Goal: Task Accomplishment & Management: Use online tool/utility

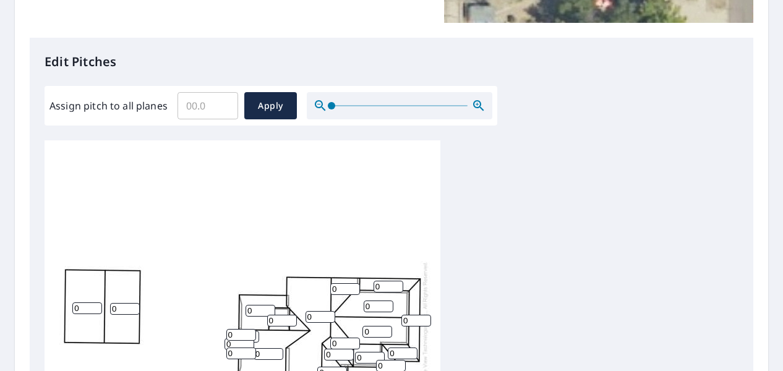
scroll to position [433, 0]
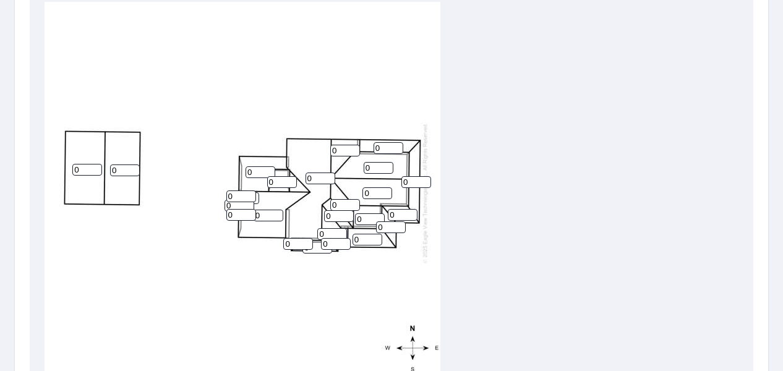
click at [93, 164] on input "0" at bounding box center [87, 170] width 30 height 12
click at [96, 164] on input "1" at bounding box center [87, 170] width 30 height 12
type input "2"
click at [96, 164] on input "2" at bounding box center [87, 170] width 30 height 12
click at [134, 164] on input "1" at bounding box center [125, 170] width 30 height 12
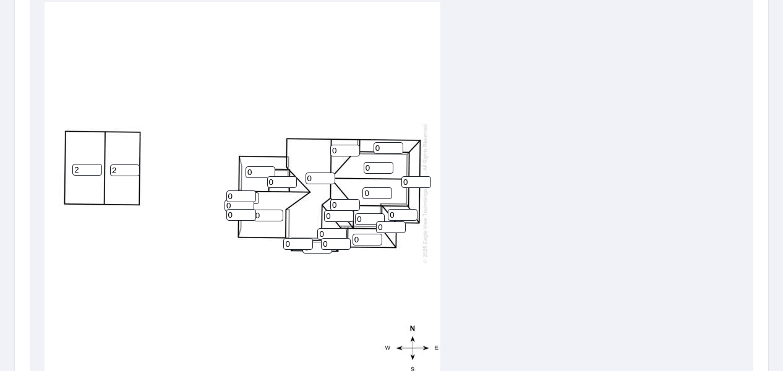
type input "2"
click at [134, 164] on input "2" at bounding box center [125, 170] width 30 height 12
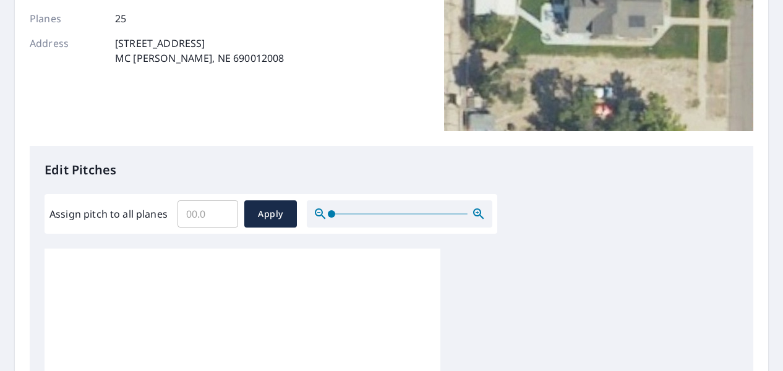
scroll to position [185, 0]
click at [477, 210] on icon "button" at bounding box center [478, 214] width 11 height 11
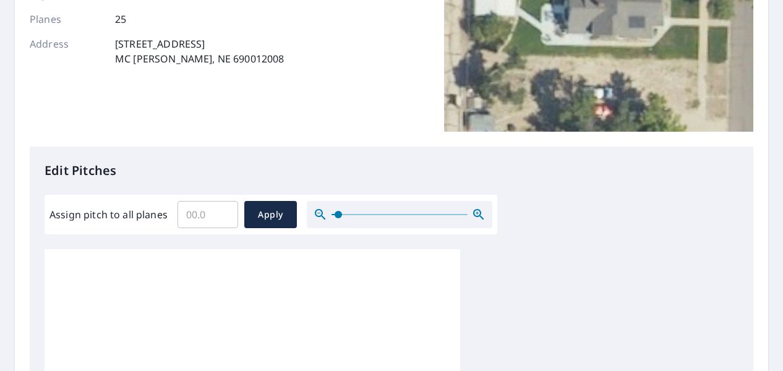
click at [477, 210] on icon "button" at bounding box center [478, 214] width 11 height 11
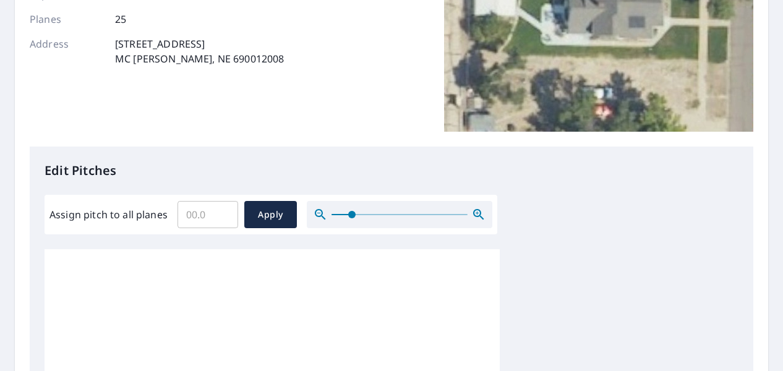
click at [477, 210] on icon "button" at bounding box center [478, 214] width 11 height 11
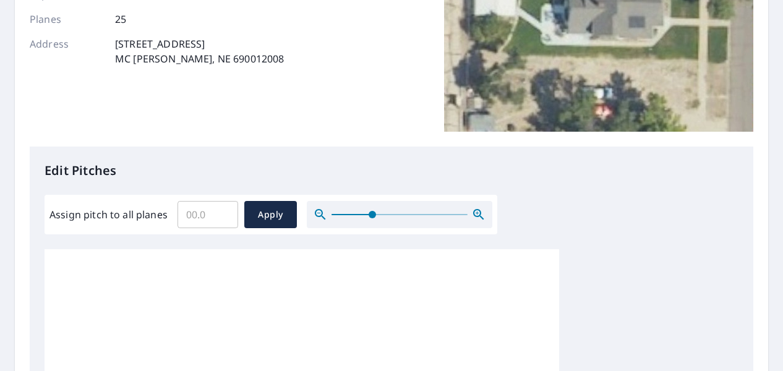
click at [477, 210] on icon "button" at bounding box center [478, 214] width 11 height 11
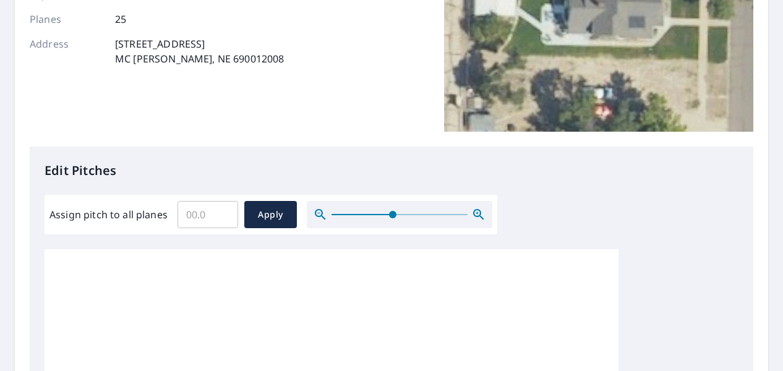
click at [477, 210] on icon "button" at bounding box center [478, 214] width 11 height 11
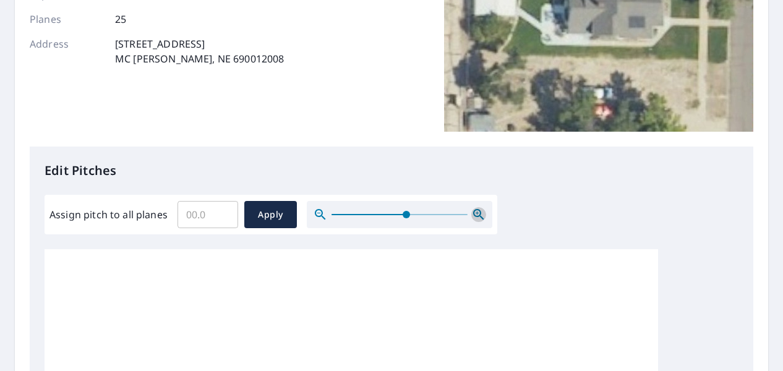
click at [477, 210] on icon "button" at bounding box center [478, 214] width 11 height 11
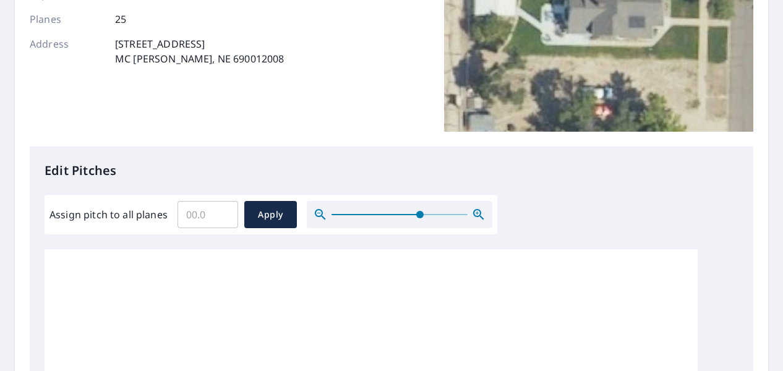
click at [477, 210] on icon "button" at bounding box center [478, 214] width 11 height 11
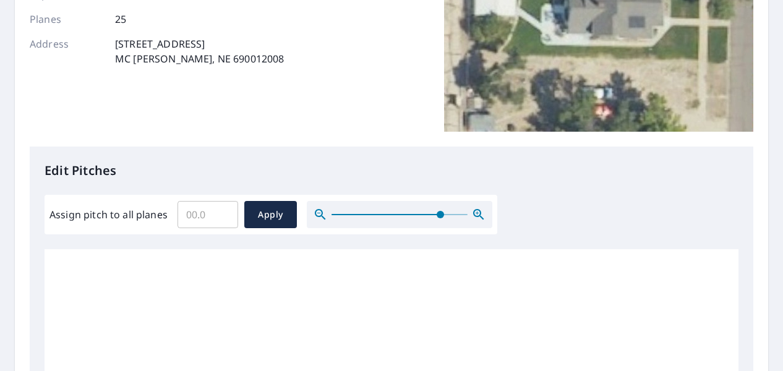
click at [477, 210] on icon "button" at bounding box center [478, 214] width 11 height 11
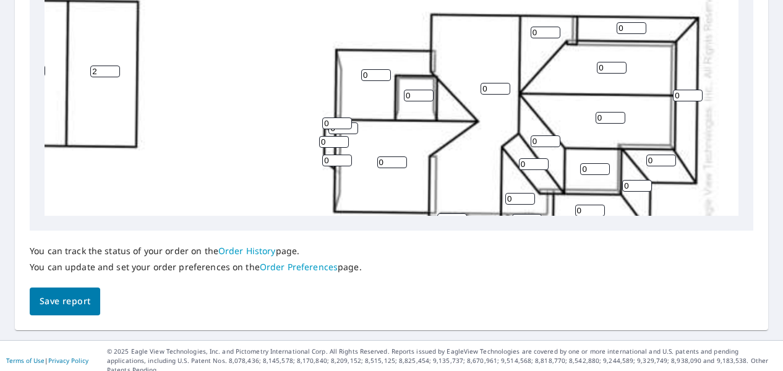
scroll to position [91, 116]
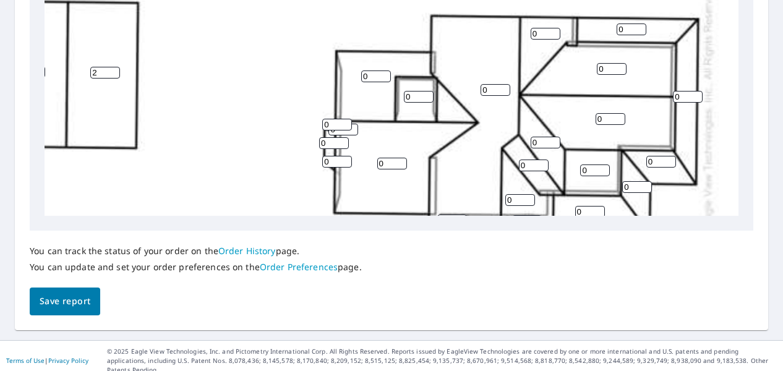
click at [616, 30] on input "0" at bounding box center [631, 29] width 30 height 12
click at [625, 27] on input "1" at bounding box center [631, 29] width 30 height 12
click at [624, 28] on input "2" at bounding box center [631, 29] width 30 height 12
type input "3"
click at [624, 28] on input "3" at bounding box center [631, 29] width 30 height 12
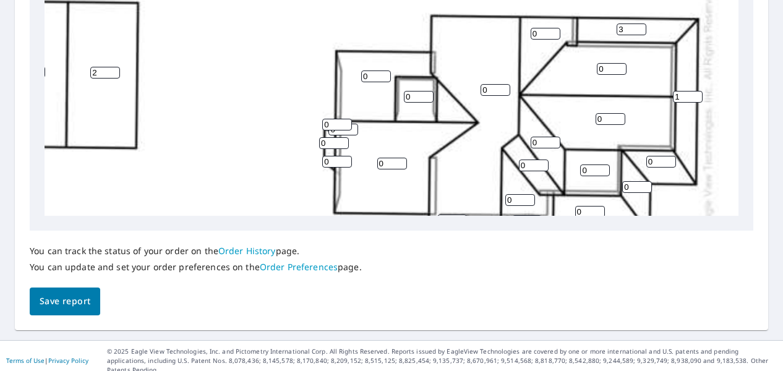
click at [679, 93] on input "1" at bounding box center [688, 97] width 30 height 12
click at [679, 93] on input "2" at bounding box center [688, 97] width 30 height 12
type input "3"
click at [679, 93] on input "3" at bounding box center [688, 97] width 30 height 12
click at [651, 159] on input "1" at bounding box center [661, 162] width 30 height 12
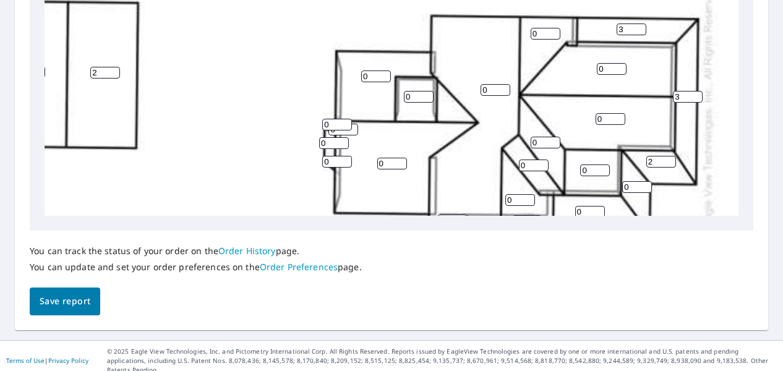
click at [651, 159] on input "2" at bounding box center [661, 162] width 30 height 12
type input "3"
click at [651, 159] on input "3" at bounding box center [661, 162] width 30 height 12
click at [625, 186] on input "1" at bounding box center [637, 187] width 30 height 12
click at [625, 186] on input "2" at bounding box center [637, 187] width 30 height 12
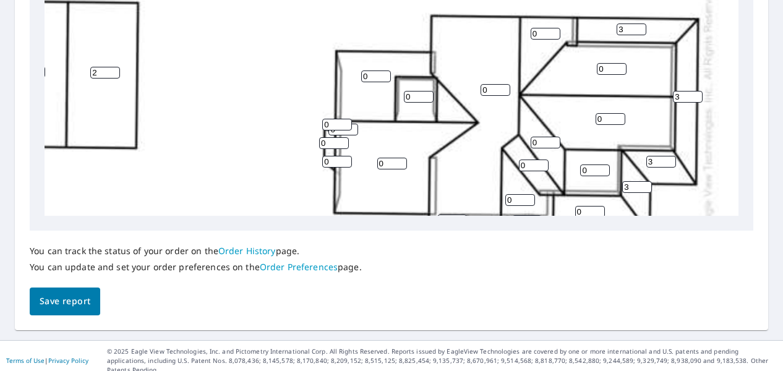
type input "3"
click at [626, 185] on input "3" at bounding box center [637, 187] width 30 height 12
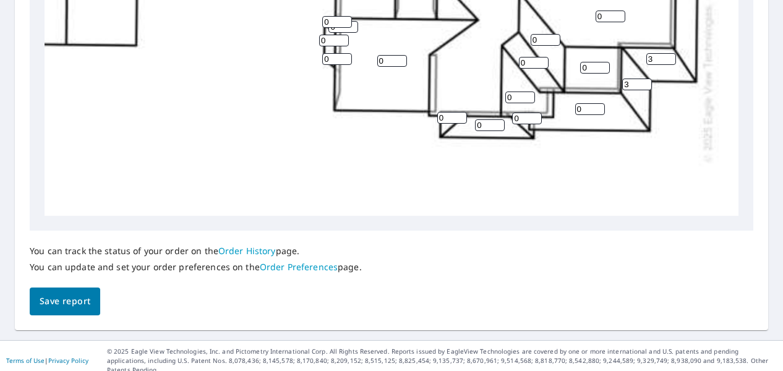
scroll to position [215, 116]
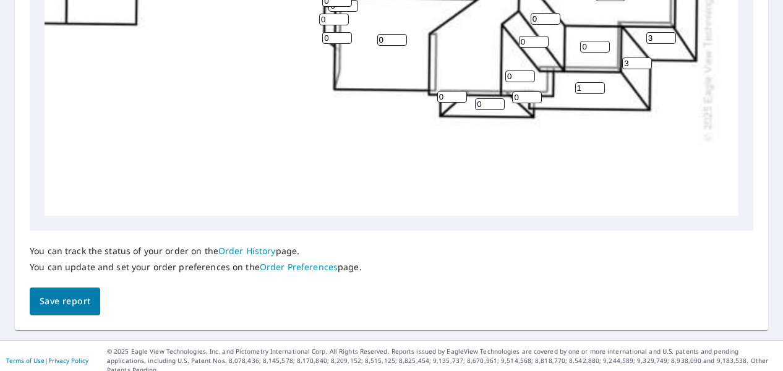
click at [581, 85] on input "1" at bounding box center [590, 88] width 30 height 12
click at [581, 85] on input "2" at bounding box center [590, 88] width 30 height 12
type input "3"
click at [581, 85] on input "3" at bounding box center [590, 88] width 30 height 12
click at [517, 95] on input "1" at bounding box center [527, 97] width 30 height 12
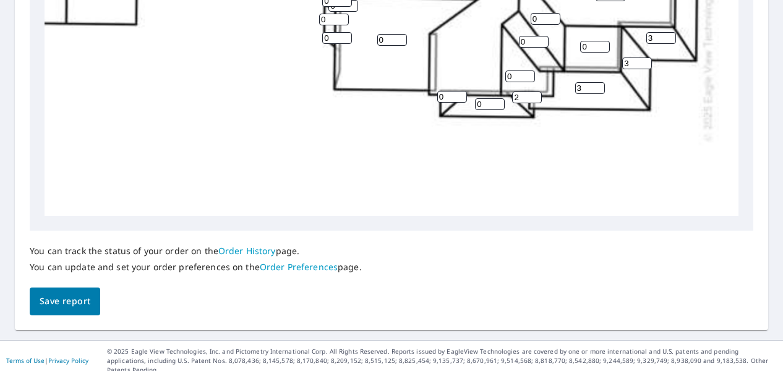
click at [517, 95] on input "2" at bounding box center [527, 97] width 30 height 12
type input "3"
click at [517, 95] on input "3" at bounding box center [527, 97] width 30 height 12
click at [480, 102] on input "1" at bounding box center [490, 104] width 30 height 12
click at [480, 102] on input "2" at bounding box center [490, 104] width 30 height 12
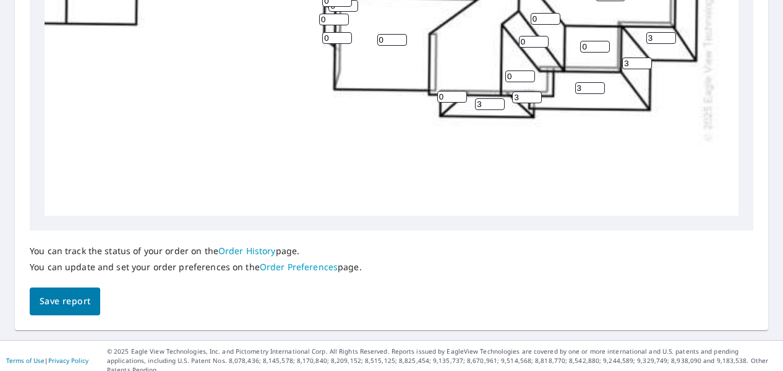
type input "3"
click at [480, 102] on input "3" at bounding box center [490, 104] width 30 height 12
click at [442, 93] on input "1" at bounding box center [452, 97] width 30 height 12
click at [442, 93] on input "2" at bounding box center [452, 97] width 30 height 12
type input "3"
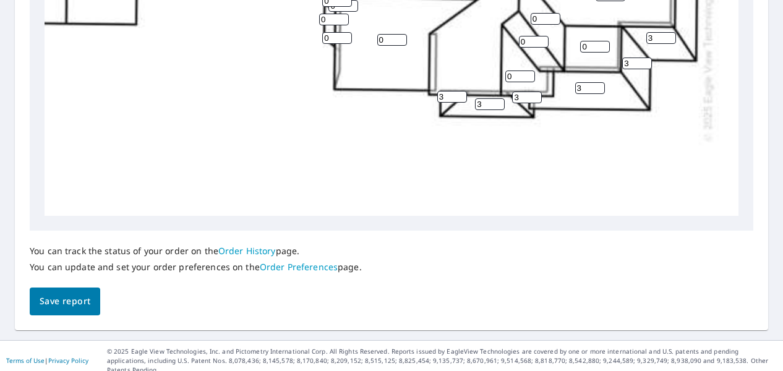
click at [442, 93] on input "3" at bounding box center [452, 97] width 30 height 12
click at [505, 76] on input "0" at bounding box center [520, 76] width 30 height 12
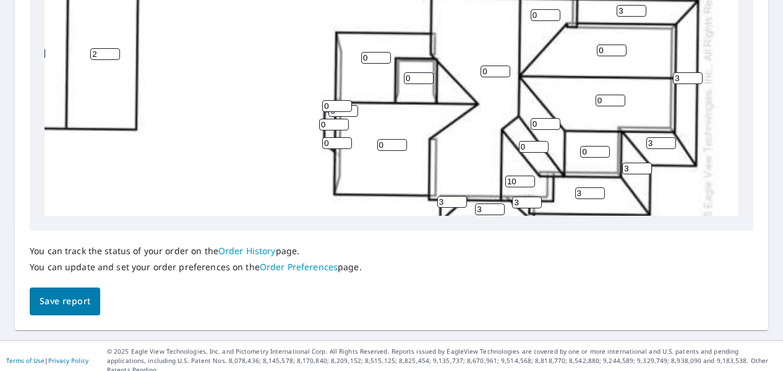
scroll to position [91, 116]
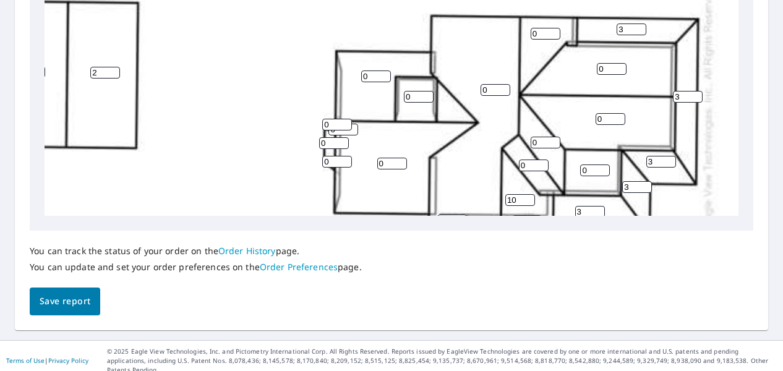
type input "10"
click at [519, 166] on input "0" at bounding box center [534, 165] width 30 height 12
type input "10"
click at [530, 143] on input "0" at bounding box center [545, 143] width 30 height 12
type input "10"
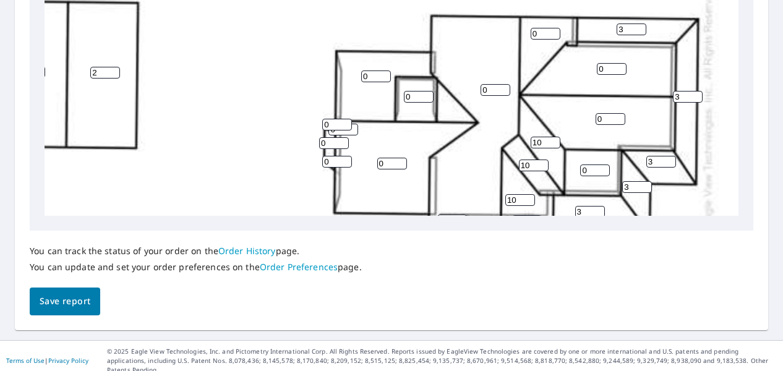
click at [595, 118] on input "0" at bounding box center [610, 119] width 30 height 12
type input "10"
click at [597, 68] on input "0" at bounding box center [612, 69] width 30 height 12
type input "10"
click at [530, 36] on input "0" at bounding box center [545, 34] width 30 height 12
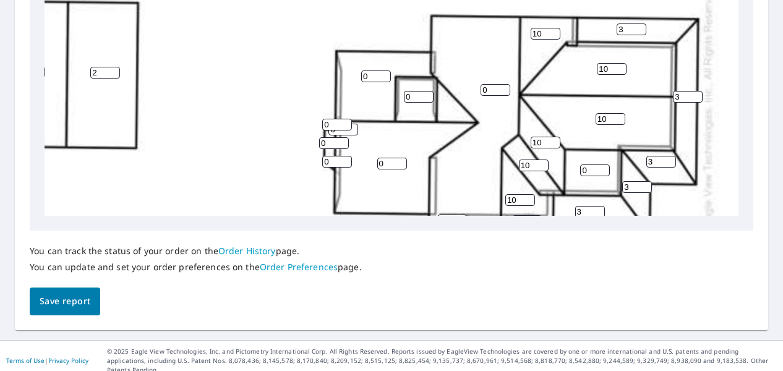
type input "10"
click at [603, 66] on input "11" at bounding box center [612, 69] width 30 height 12
type input "12"
click at [603, 66] on input "12" at bounding box center [612, 69] width 30 height 12
click at [534, 32] on input "11" at bounding box center [545, 34] width 30 height 12
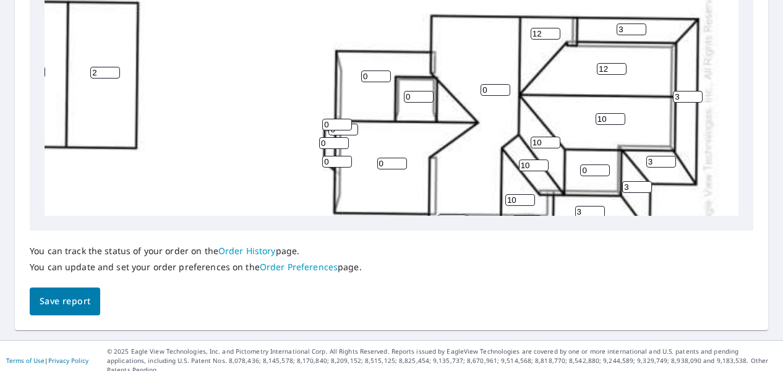
type input "12"
click at [534, 32] on input "12" at bounding box center [545, 34] width 30 height 12
click at [602, 116] on input "11" at bounding box center [610, 119] width 30 height 12
type input "12"
click at [602, 116] on input "12" at bounding box center [610, 119] width 30 height 12
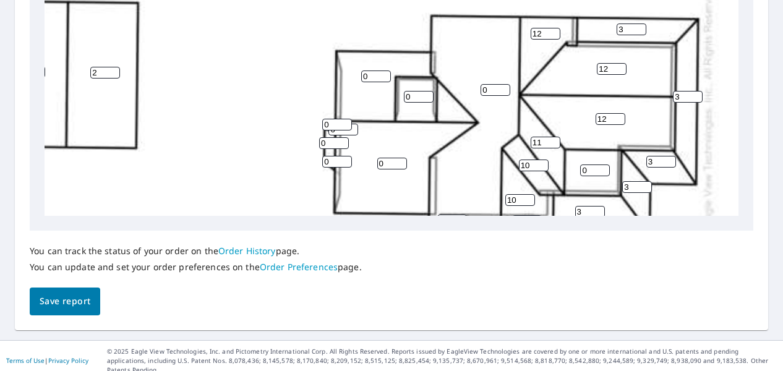
click at [533, 140] on input "11" at bounding box center [545, 143] width 30 height 12
type input "12"
click at [533, 140] on input "12" at bounding box center [545, 143] width 30 height 12
click at [522, 162] on input "11" at bounding box center [534, 165] width 30 height 12
type input "12"
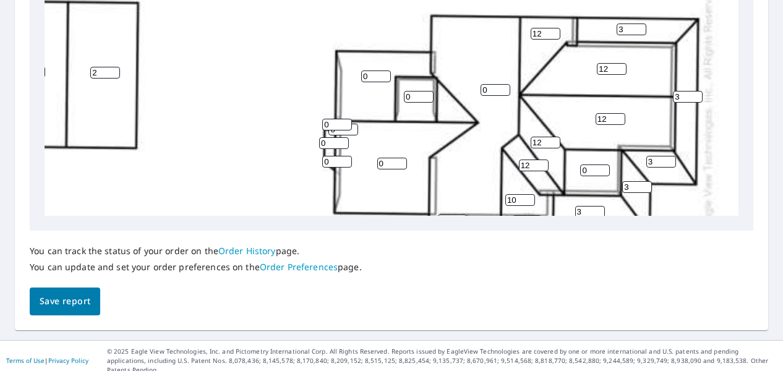
click at [522, 162] on input "12" at bounding box center [534, 165] width 30 height 12
click at [511, 198] on input "11" at bounding box center [520, 200] width 30 height 12
type input "12"
click at [511, 198] on input "12" at bounding box center [520, 200] width 30 height 12
click at [480, 95] on input "0" at bounding box center [495, 90] width 30 height 12
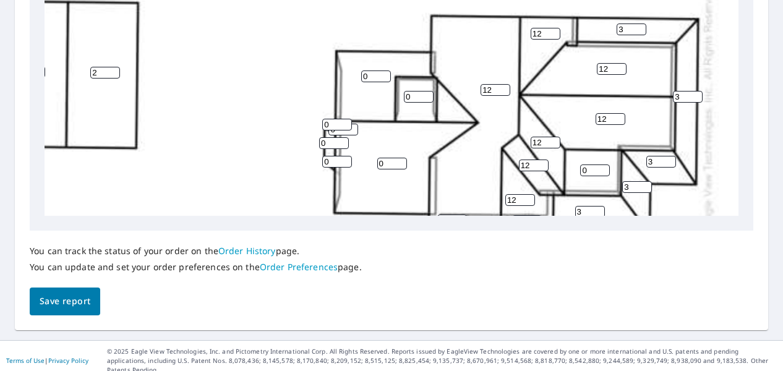
type input "12"
click at [409, 95] on input "1" at bounding box center [419, 97] width 30 height 12
click at [409, 95] on input "2" at bounding box center [419, 97] width 30 height 12
click at [409, 95] on input "3" at bounding box center [419, 97] width 30 height 12
type input "4"
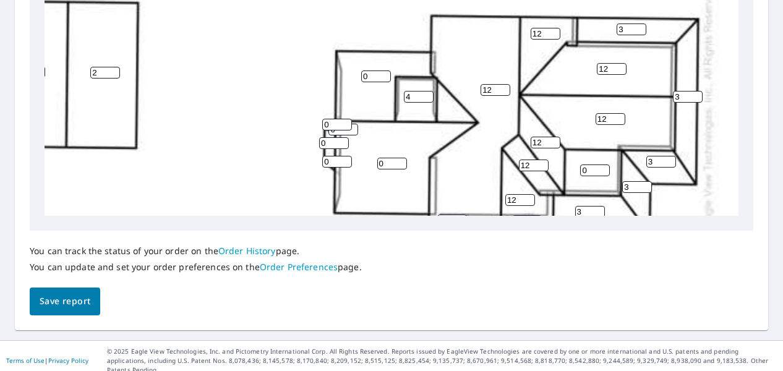
click at [409, 95] on input "4" at bounding box center [419, 97] width 30 height 12
click at [364, 73] on input "1" at bounding box center [376, 76] width 30 height 12
click at [364, 73] on input "2" at bounding box center [376, 76] width 30 height 12
click at [364, 73] on input "3" at bounding box center [376, 76] width 30 height 12
click at [364, 73] on input "4" at bounding box center [376, 76] width 30 height 12
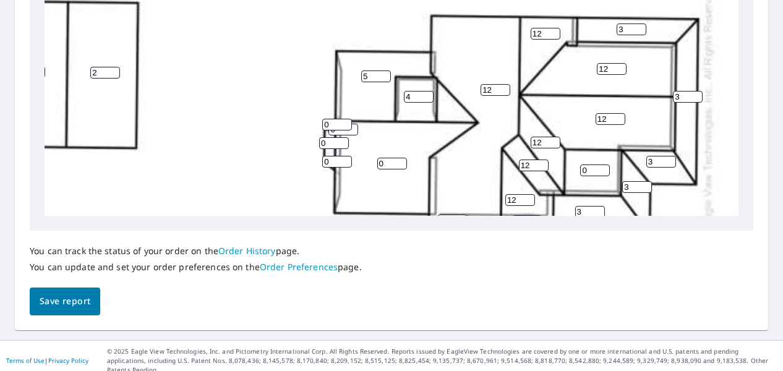
click at [364, 73] on input "5" at bounding box center [376, 76] width 30 height 12
click at [364, 73] on input "6" at bounding box center [376, 76] width 30 height 12
click at [365, 71] on input "6" at bounding box center [376, 76] width 30 height 12
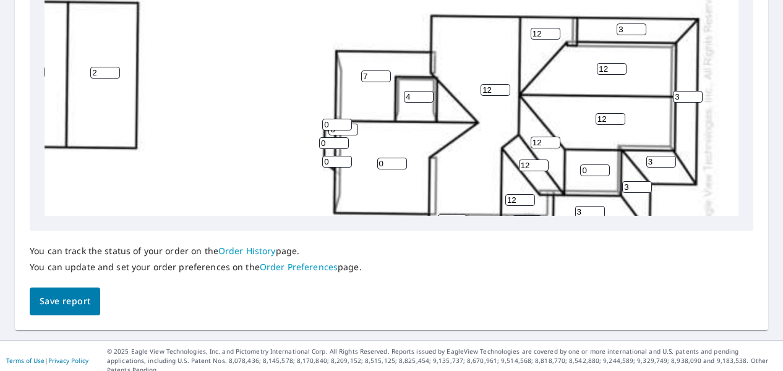
click at [365, 74] on input "7" at bounding box center [376, 76] width 30 height 12
click at [365, 74] on input "8" at bounding box center [376, 76] width 30 height 12
click at [365, 74] on input "15" at bounding box center [376, 76] width 30 height 12
click at [365, 78] on input "14" at bounding box center [376, 76] width 30 height 12
click at [365, 78] on input "13" at bounding box center [376, 76] width 30 height 12
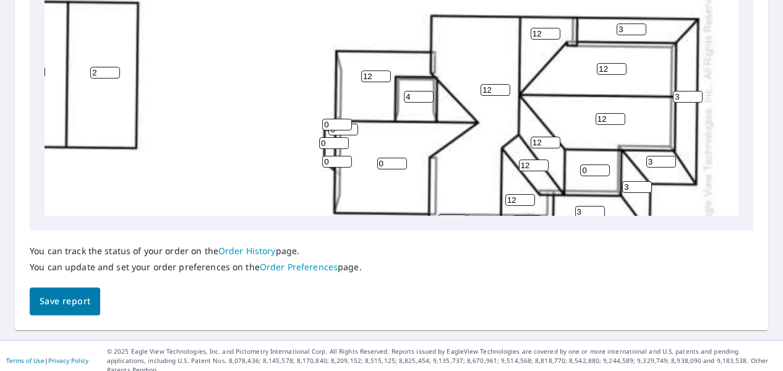
type input "12"
click at [365, 78] on input "12" at bounding box center [376, 76] width 30 height 12
click at [382, 161] on input "1" at bounding box center [392, 164] width 30 height 12
click at [382, 161] on input "2" at bounding box center [392, 164] width 30 height 12
click at [382, 161] on input "3" at bounding box center [392, 164] width 30 height 12
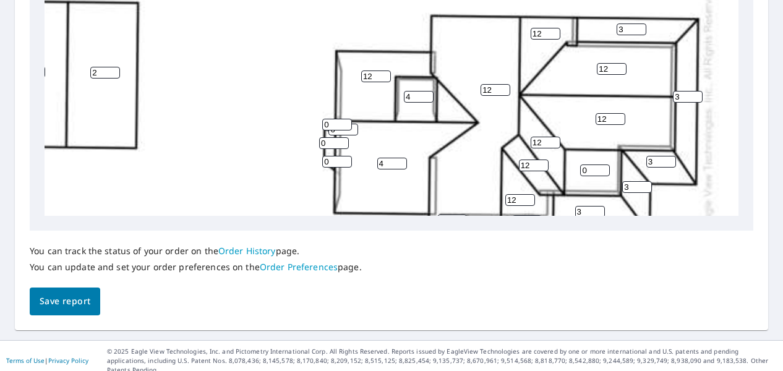
click at [382, 161] on input "4" at bounding box center [392, 164] width 30 height 12
click at [382, 161] on input "5" at bounding box center [392, 164] width 30 height 12
click at [382, 161] on input "6" at bounding box center [392, 164] width 30 height 12
click at [382, 161] on input "7" at bounding box center [392, 164] width 30 height 12
click at [382, 161] on input "8" at bounding box center [392, 164] width 30 height 12
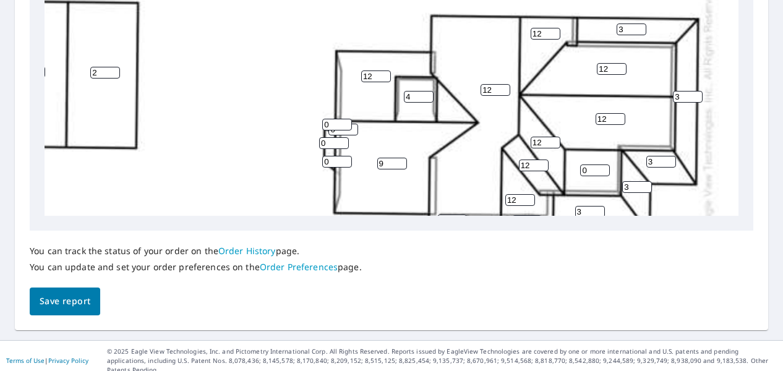
click at [382, 161] on input "9" at bounding box center [392, 164] width 30 height 12
click at [382, 161] on input "10" at bounding box center [392, 164] width 30 height 12
click at [382, 161] on input "11" at bounding box center [392, 164] width 30 height 12
type input "12"
click at [382, 161] on input "12" at bounding box center [392, 164] width 30 height 12
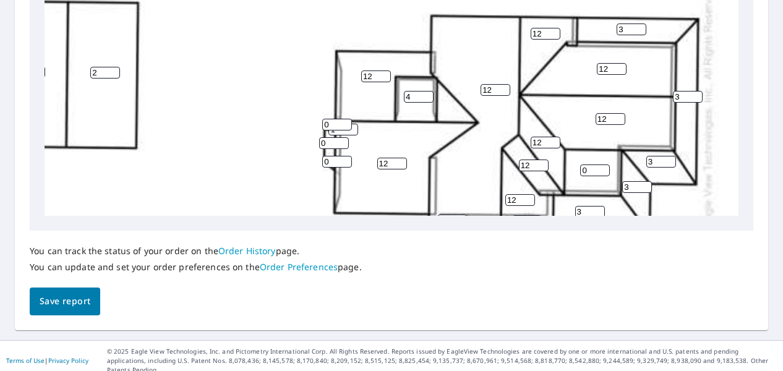
click at [336, 128] on input "1" at bounding box center [343, 130] width 30 height 12
click at [336, 128] on input "2" at bounding box center [343, 130] width 30 height 12
click at [336, 128] on input "3" at bounding box center [343, 130] width 30 height 12
click at [336, 128] on input "4" at bounding box center [343, 130] width 30 height 12
click at [336, 128] on input "5" at bounding box center [343, 130] width 30 height 12
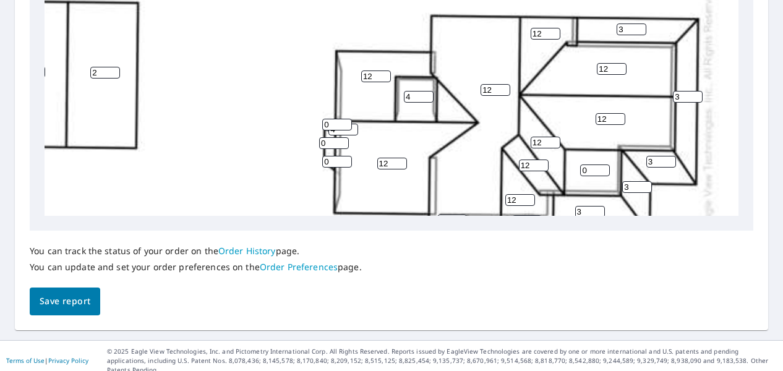
type input "4"
click at [335, 131] on input "4" at bounding box center [343, 130] width 30 height 12
click at [326, 122] on input "1" at bounding box center [337, 125] width 30 height 12
click at [326, 122] on input "2" at bounding box center [337, 125] width 30 height 12
click at [326, 122] on input "3" at bounding box center [337, 125] width 30 height 12
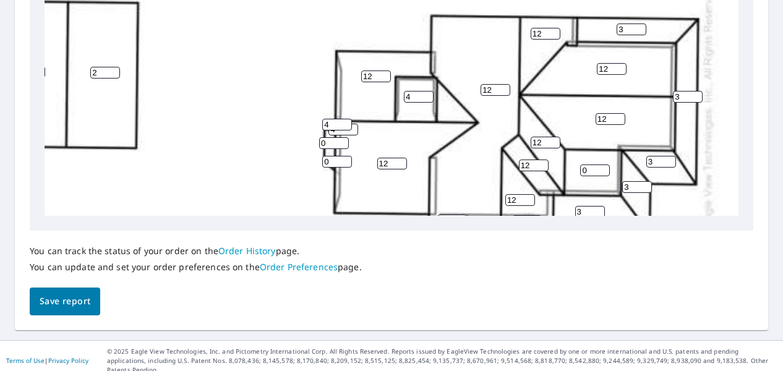
type input "4"
click at [326, 122] on input "4" at bounding box center [337, 125] width 30 height 12
click at [324, 140] on input "1" at bounding box center [334, 143] width 30 height 12
click at [324, 140] on input "2" at bounding box center [334, 143] width 30 height 12
click at [324, 140] on input "3" at bounding box center [334, 143] width 30 height 12
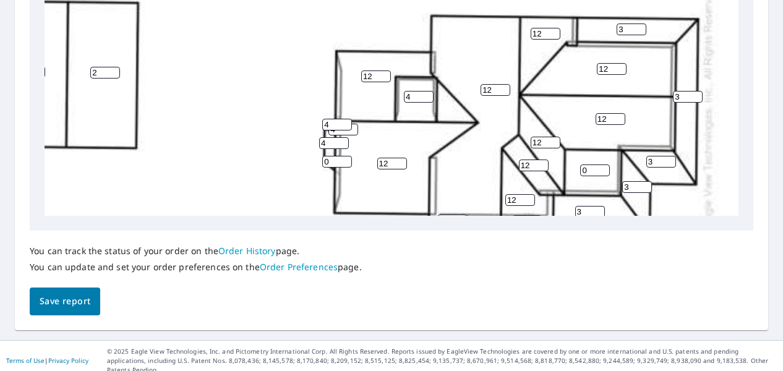
type input "4"
click at [324, 140] on input "4" at bounding box center [334, 143] width 30 height 12
click at [325, 157] on input "1" at bounding box center [337, 162] width 30 height 12
click at [325, 157] on input "2" at bounding box center [337, 162] width 30 height 12
click at [325, 157] on input "3" at bounding box center [337, 162] width 30 height 12
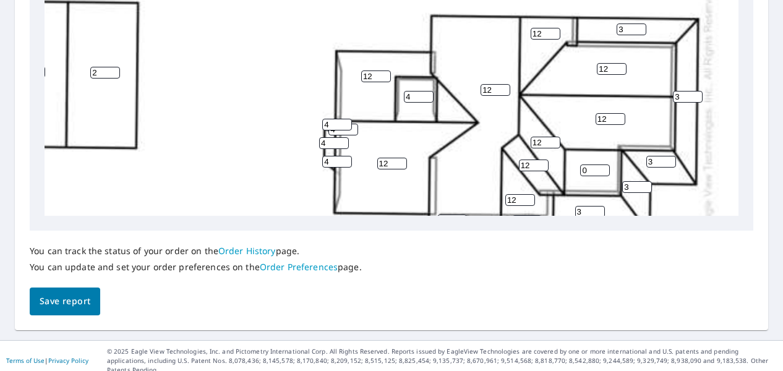
type input "4"
click at [325, 157] on input "4" at bounding box center [337, 162] width 30 height 12
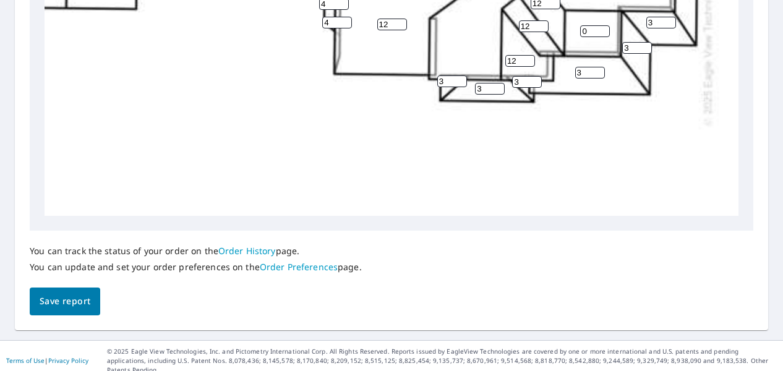
scroll to position [247, 116]
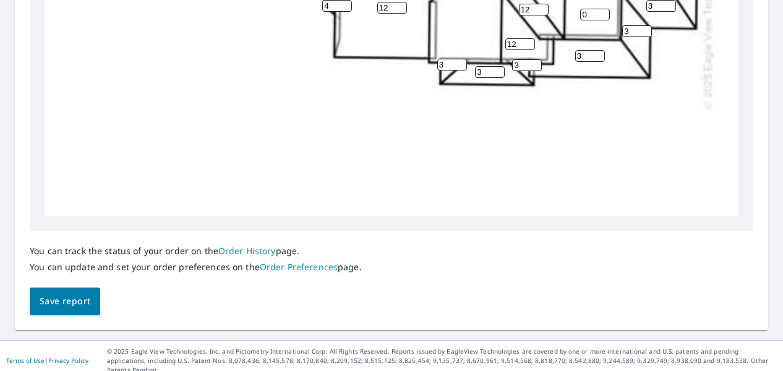
click at [96, 297] on button "Save report" at bounding box center [65, 301] width 70 height 28
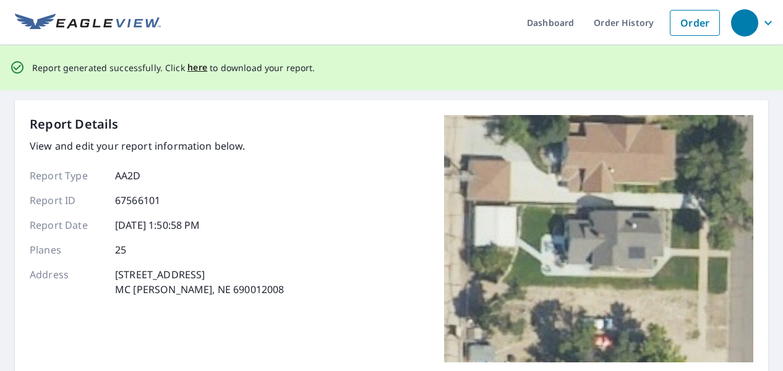
scroll to position [0, 0]
click at [187, 65] on span "here" at bounding box center [197, 67] width 20 height 15
